Goal: Communication & Community: Answer question/provide support

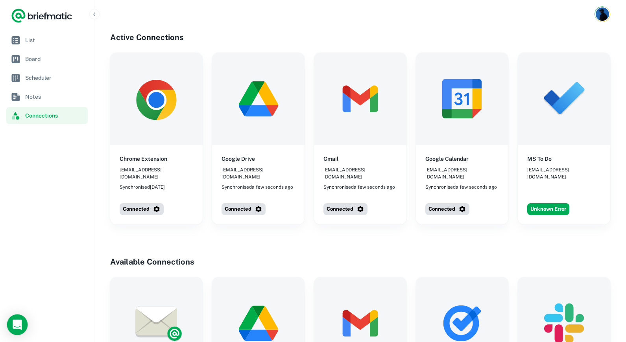
click at [16, 327] on icon "Open Intercom Messenger" at bounding box center [17, 325] width 10 height 10
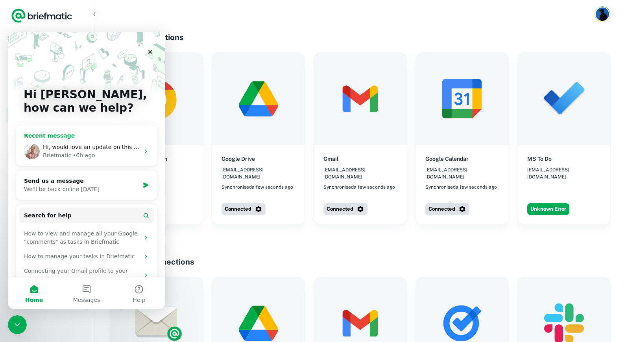
click at [101, 150] on span "Hi, would love an update on this please. Cheers" at bounding box center [109, 147] width 132 height 6
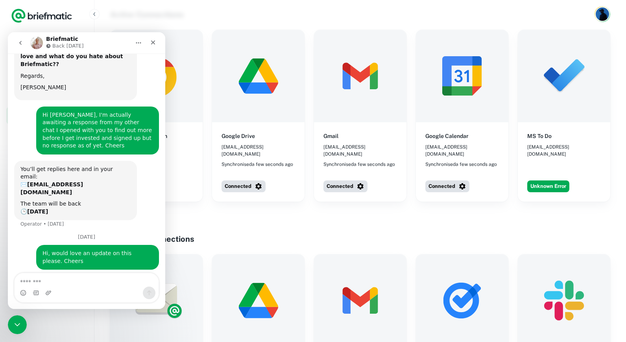
scroll to position [29, 0]
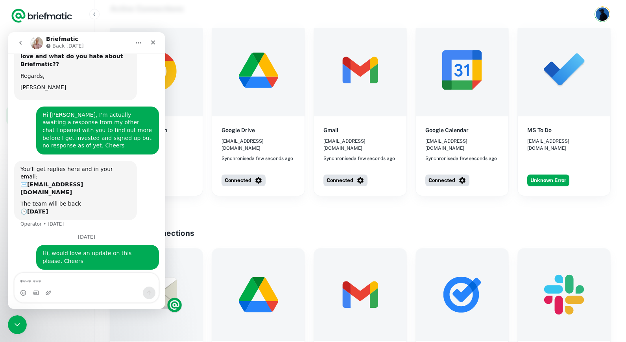
click at [76, 282] on textarea "Message…" at bounding box center [87, 279] width 144 height 13
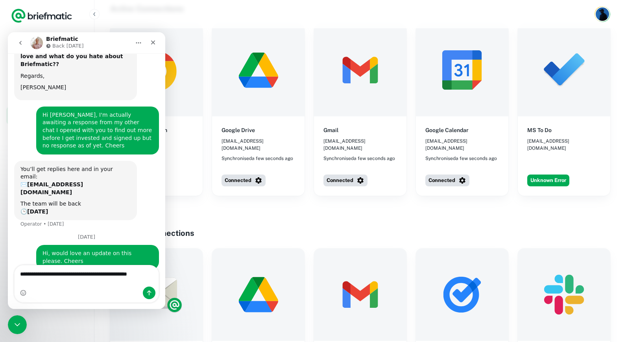
scroll to position [76, 0]
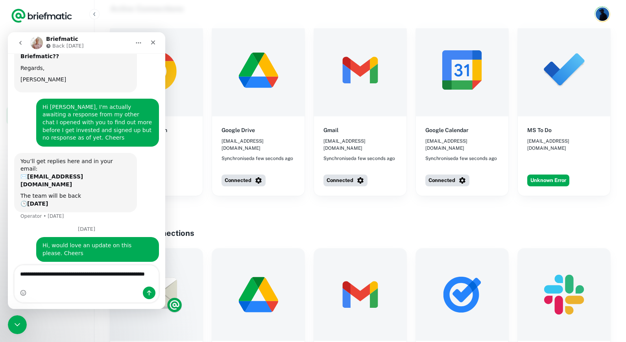
drag, startPoint x: 267, startPoint y: 373, endPoint x: 151, endPoint y: 273, distance: 153.2
click at [151, 273] on textarea "**********" at bounding box center [87, 276] width 144 height 21
type textarea "**********"
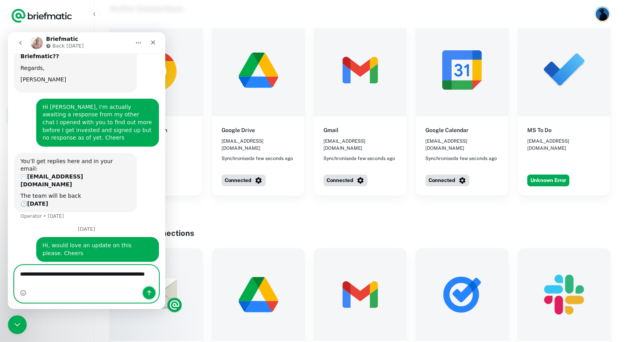
click at [150, 293] on icon "Send a message…" at bounding box center [149, 293] width 6 height 6
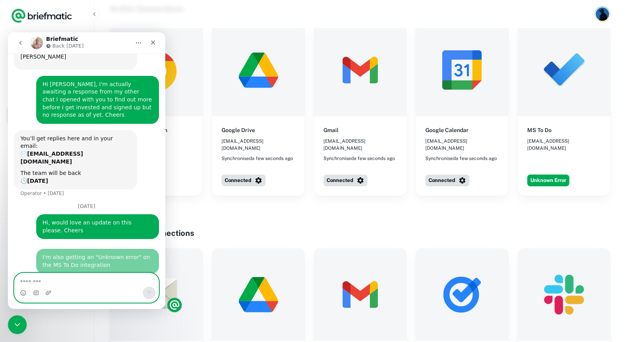
scroll to position [0, 0]
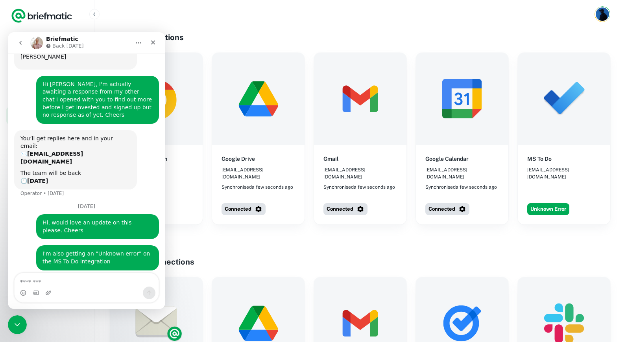
click at [153, 41] on icon "Close" at bounding box center [153, 42] width 6 height 6
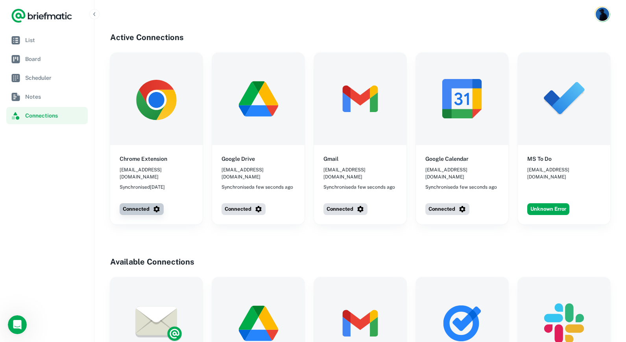
click at [144, 205] on button "Connected" at bounding box center [142, 209] width 44 height 12
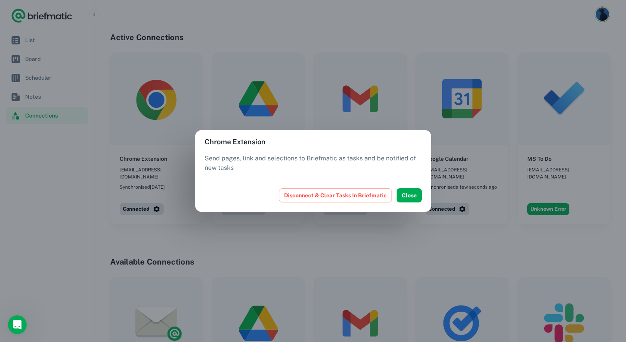
click at [162, 220] on div "Chrome Extension Send pages, link and selections to Briefmatic as tasks and be …" at bounding box center [313, 171] width 626 height 342
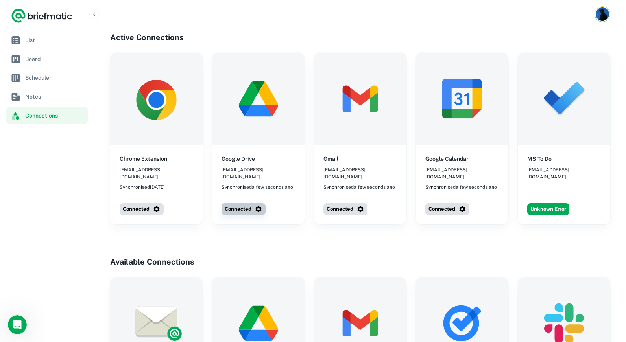
click at [255, 205] on icon "button" at bounding box center [259, 209] width 8 height 8
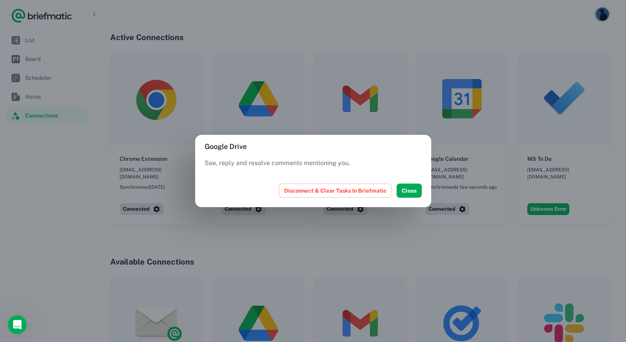
click at [261, 218] on div "Google Drive See, reply and resolve comments mentioning you. Disconnect & Clear…" at bounding box center [313, 171] width 626 height 342
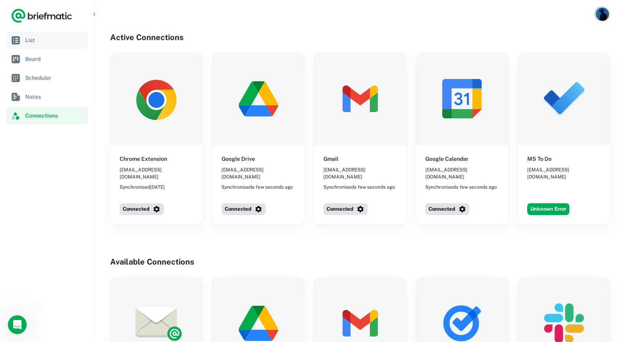
click at [58, 39] on span "List" at bounding box center [54, 40] width 59 height 9
